Goal: Find specific page/section: Find specific page/section

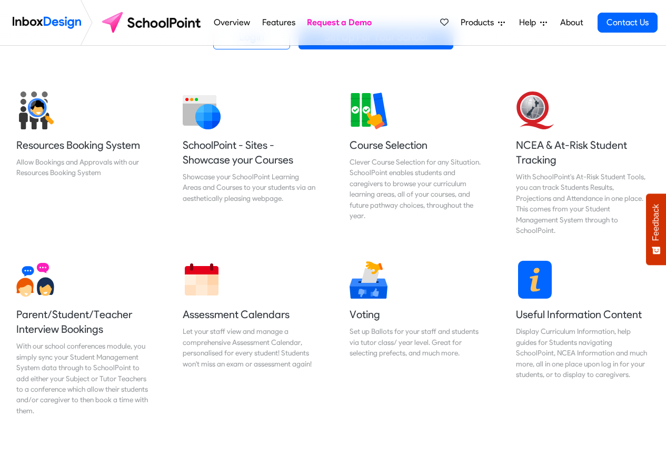
scroll to position [379, 0]
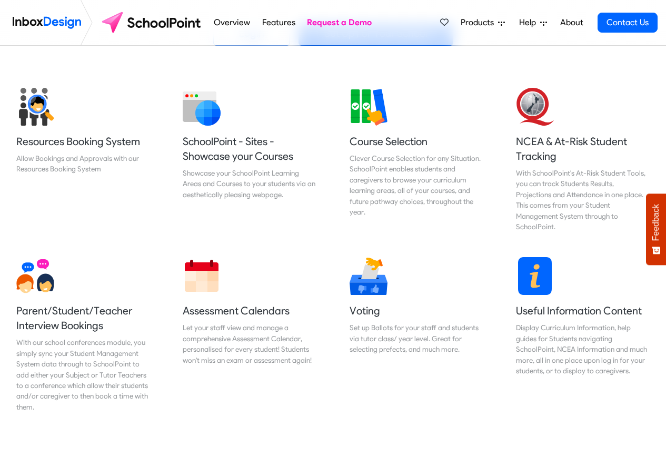
click at [292, 23] on link "Features" at bounding box center [278, 22] width 39 height 21
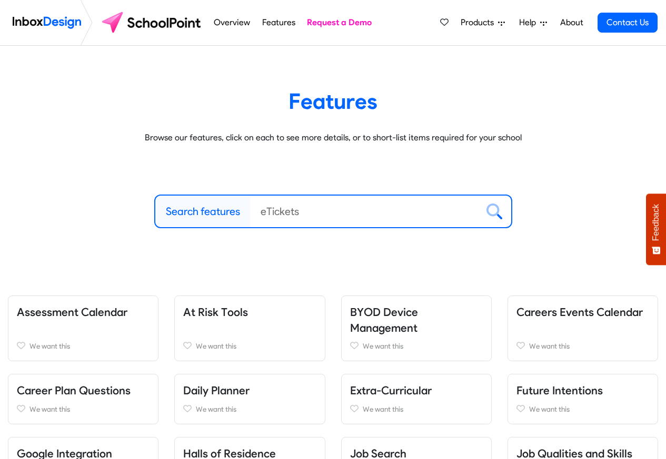
click at [188, 211] on label "Search features" at bounding box center [203, 212] width 74 height 16
click at [250, 211] on input "Search features" at bounding box center [364, 212] width 228 height 32
paste input "Inbox Design"
type input "Inbox Design"
